Goal: Information Seeking & Learning: Learn about a topic

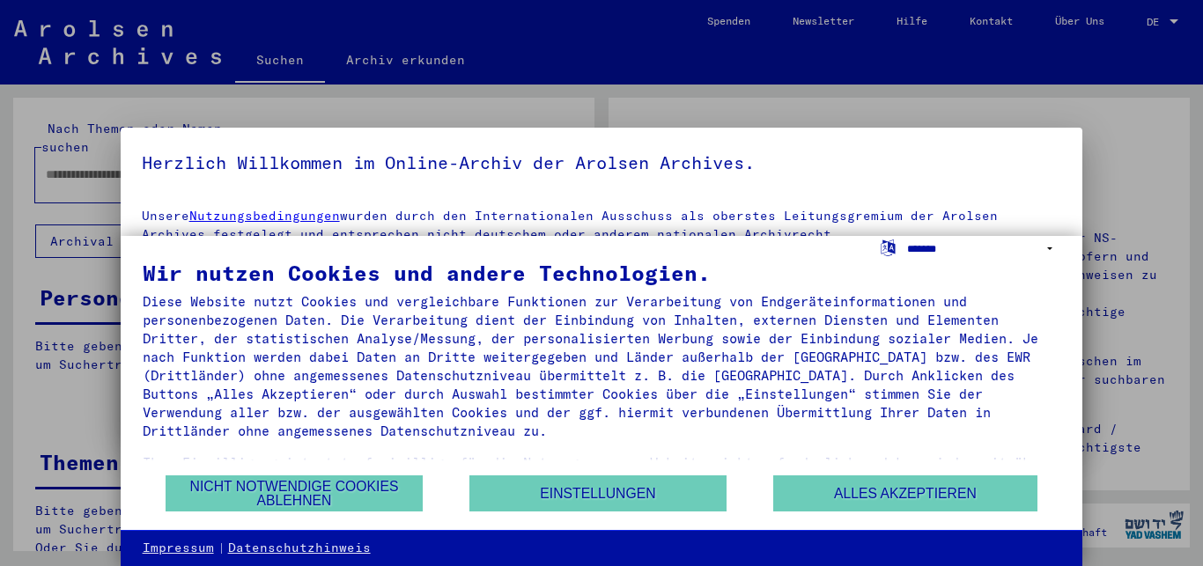
click at [1049, 255] on select "**********" at bounding box center [984, 249] width 154 height 26
click option "**********" at bounding box center [0, 0] width 0 height 0
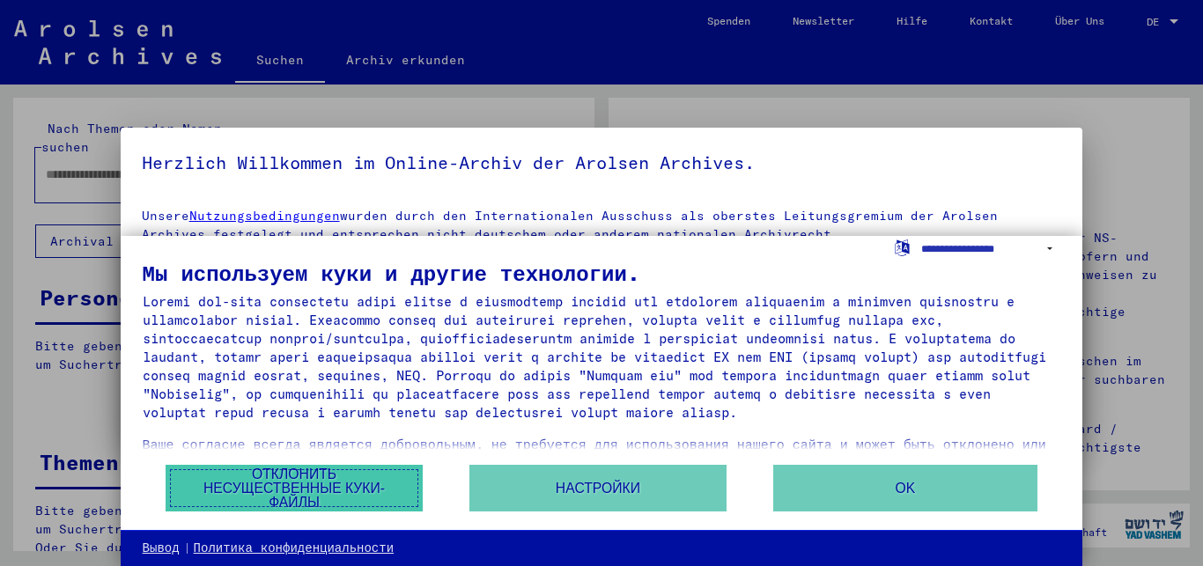
click at [314, 472] on button "Отклонить несущественные куки-файлы" at bounding box center [294, 488] width 257 height 47
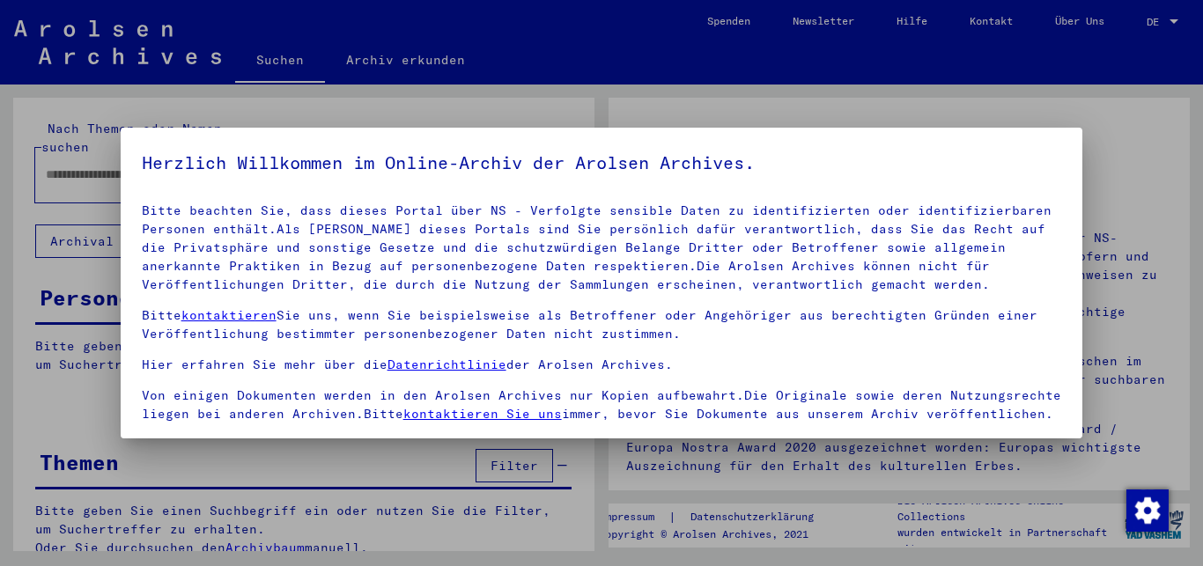
scroll to position [370, 0]
click at [148, 439] on span at bounding box center [149, 446] width 14 height 14
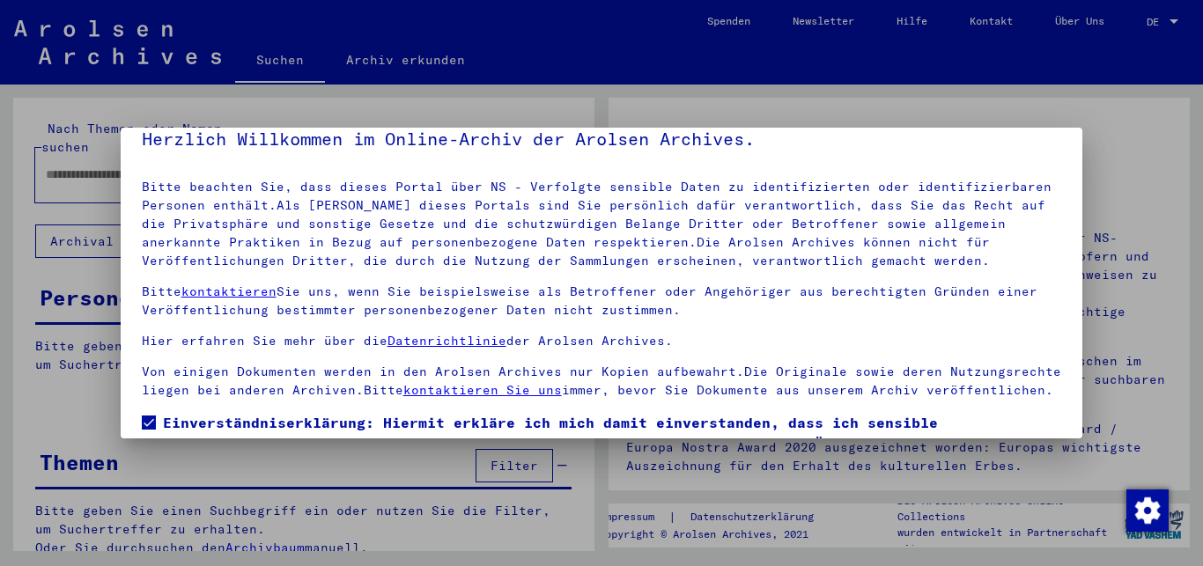
scroll to position [0, 0]
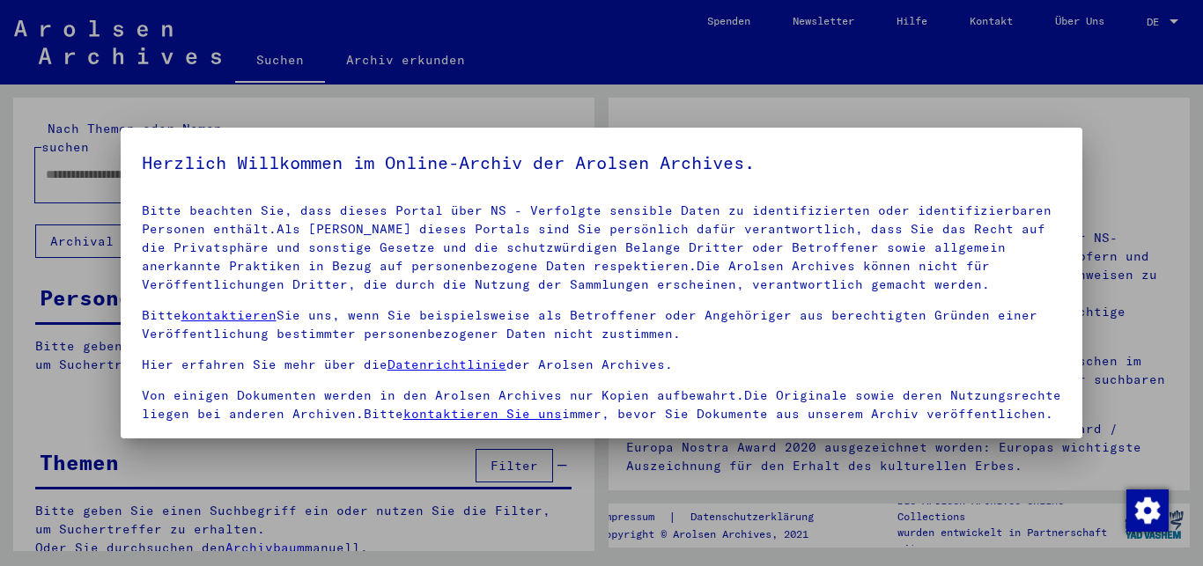
click at [1067, 130] on mat-dialog-container "Herzlich Willkommen im Online-Archiv der Arolsen Archives. Unsere Nutzungsbedin…" at bounding box center [602, 284] width 962 height 312
click at [308, 90] on div at bounding box center [601, 283] width 1203 height 566
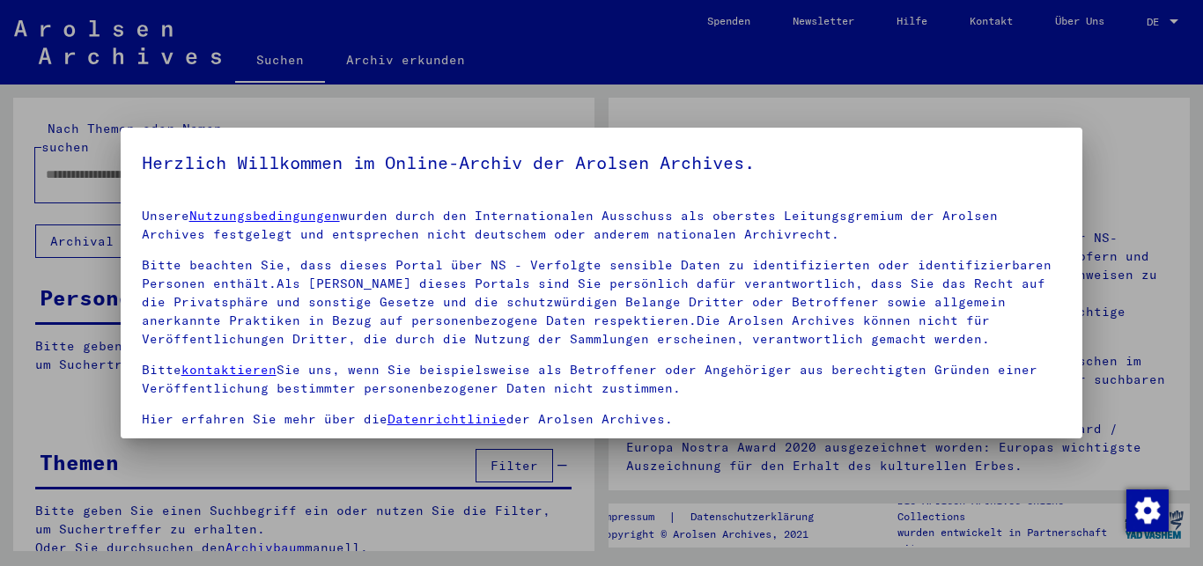
click at [1159, 18] on div at bounding box center [601, 283] width 1203 height 566
click at [1158, 22] on div at bounding box center [601, 283] width 1203 height 566
click at [1138, 22] on div at bounding box center [601, 283] width 1203 height 566
click at [1162, 18] on div at bounding box center [601, 283] width 1203 height 566
